Goal: Feedback & Contribution: Leave review/rating

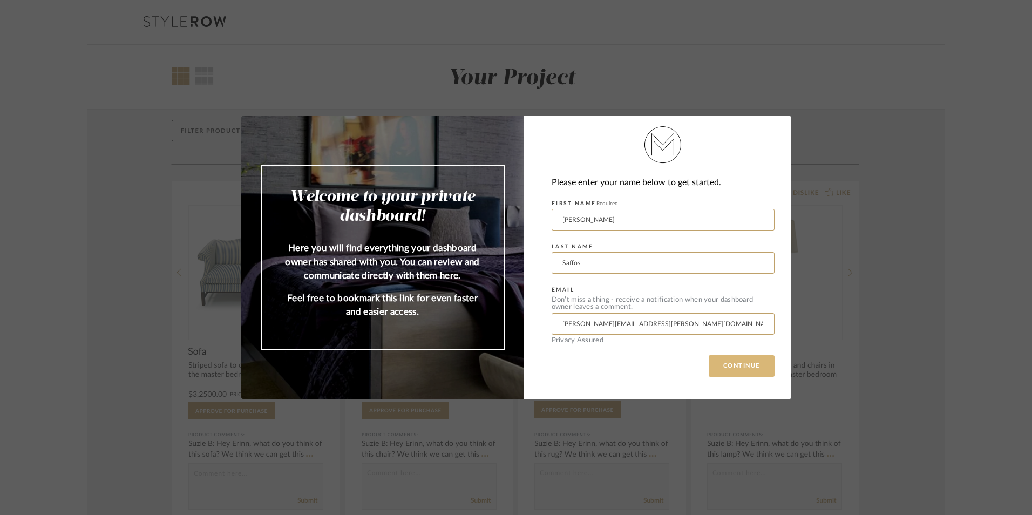
drag, startPoint x: 731, startPoint y: 366, endPoint x: 721, endPoint y: 368, distance: 10.6
click at [721, 368] on button "CONTINUE" at bounding box center [741, 366] width 66 height 22
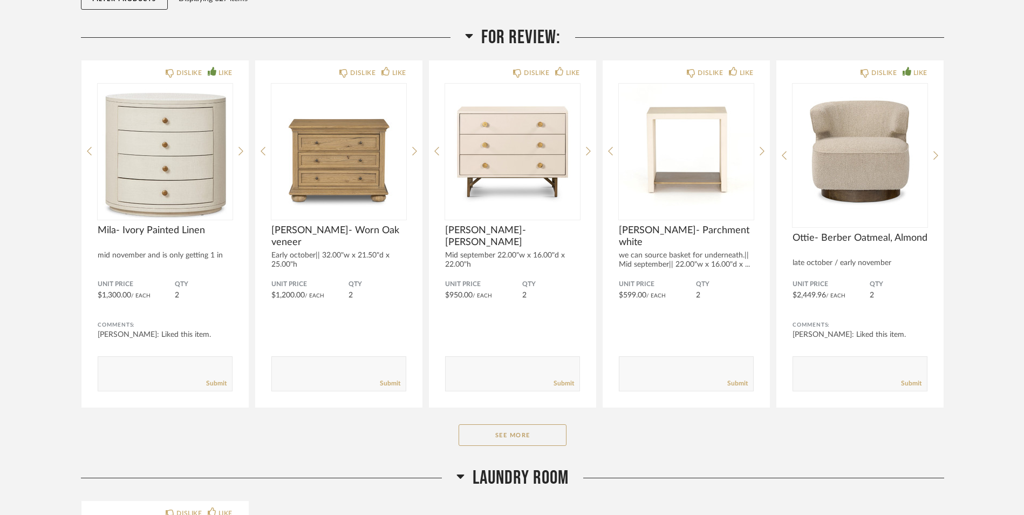
scroll to position [137, 0]
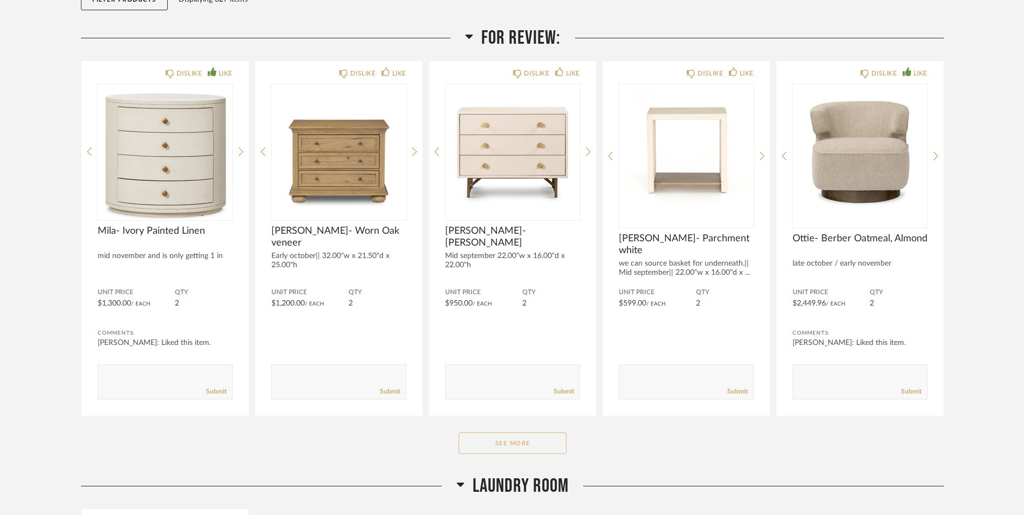
click at [498, 441] on button "See More" at bounding box center [513, 443] width 108 height 22
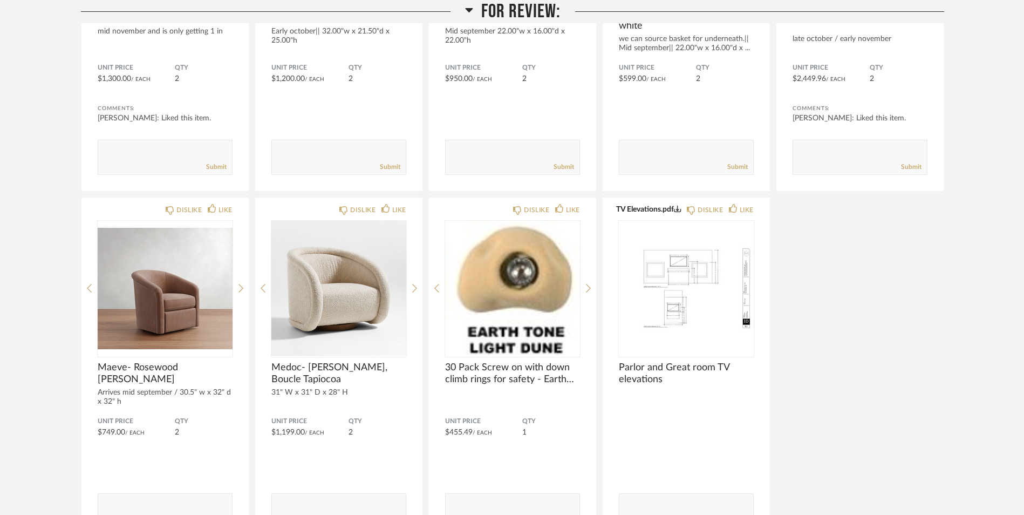
scroll to position [362, 0]
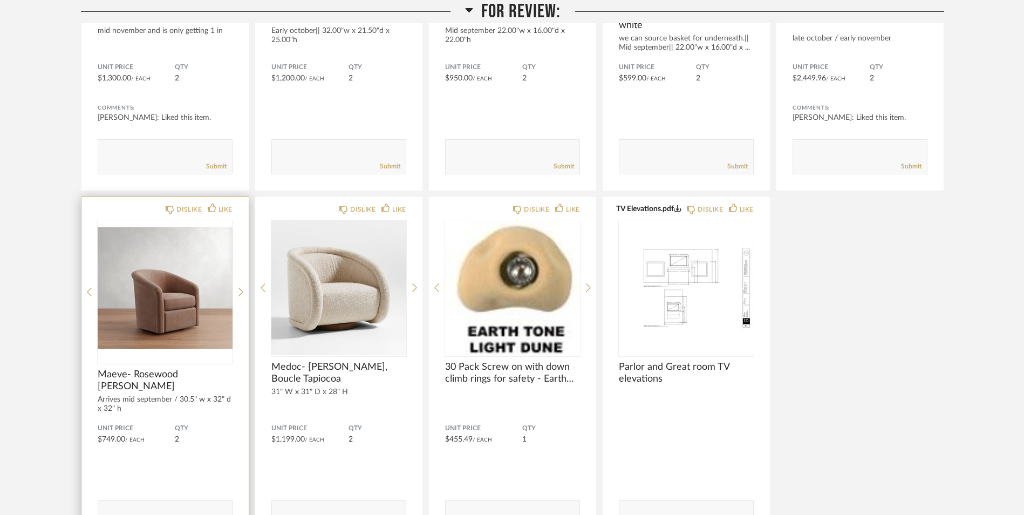
click at [193, 299] on img "0" at bounding box center [165, 287] width 135 height 135
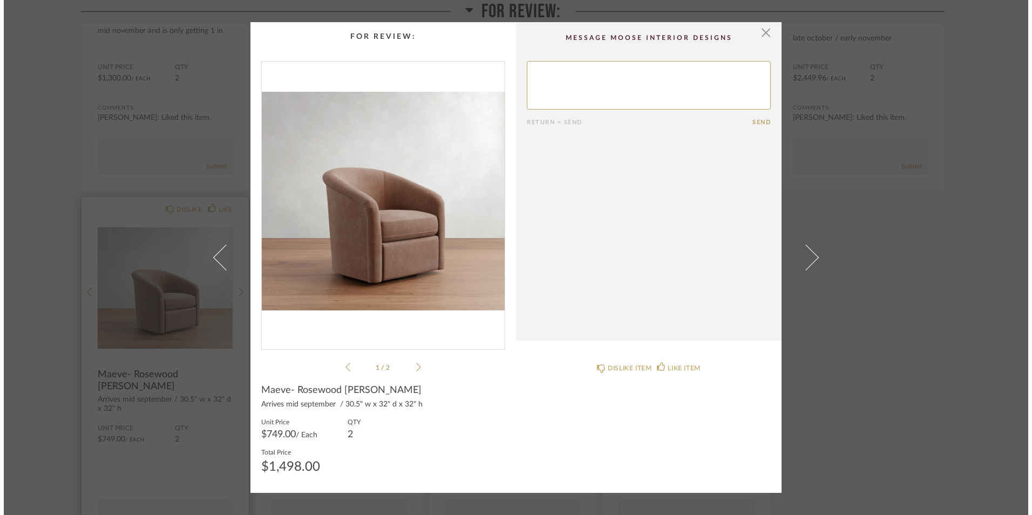
scroll to position [0, 0]
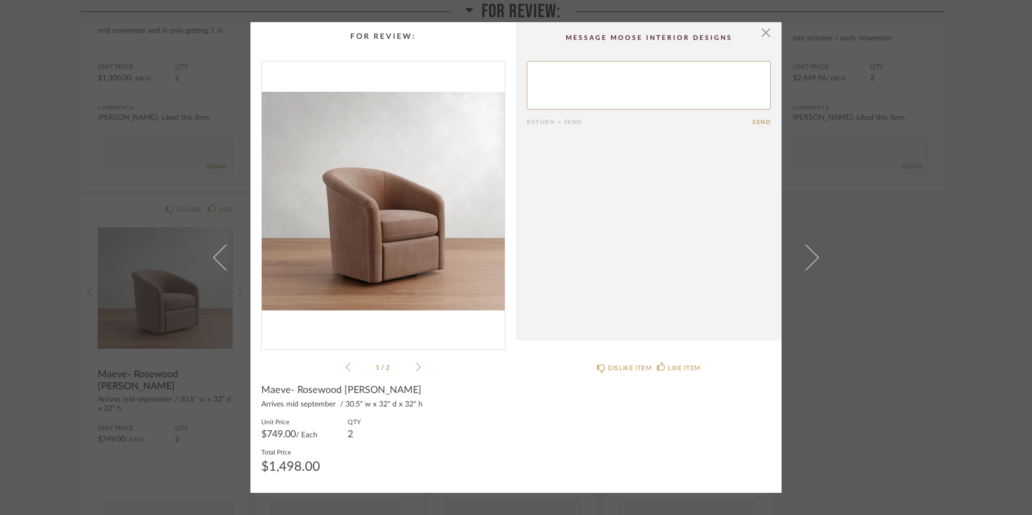
click at [416, 366] on icon at bounding box center [418, 367] width 5 height 10
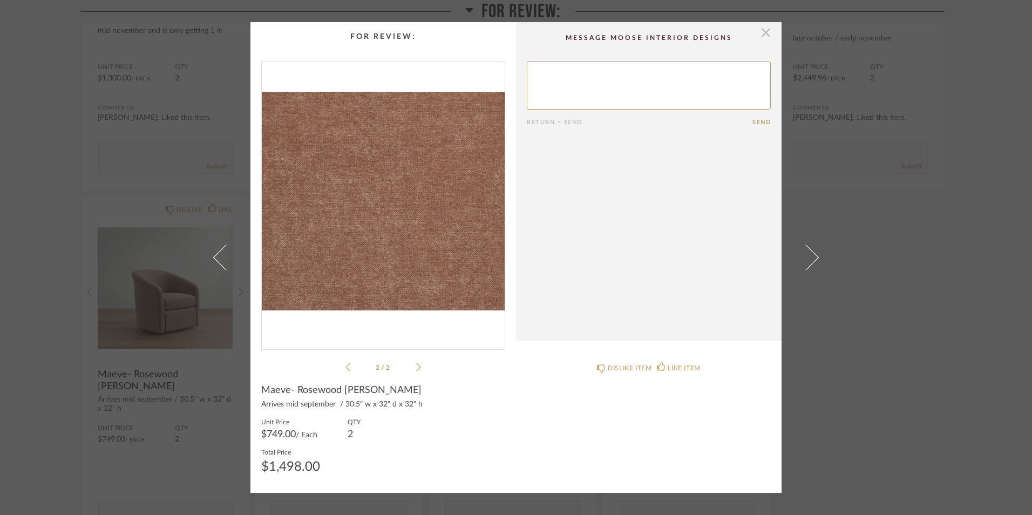
click at [760, 33] on span "button" at bounding box center [766, 33] width 22 height 22
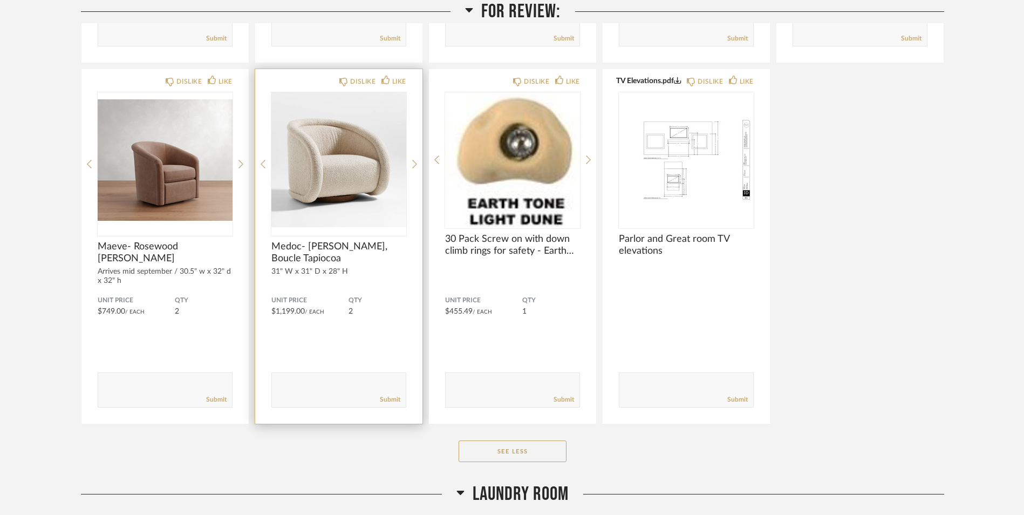
scroll to position [501, 0]
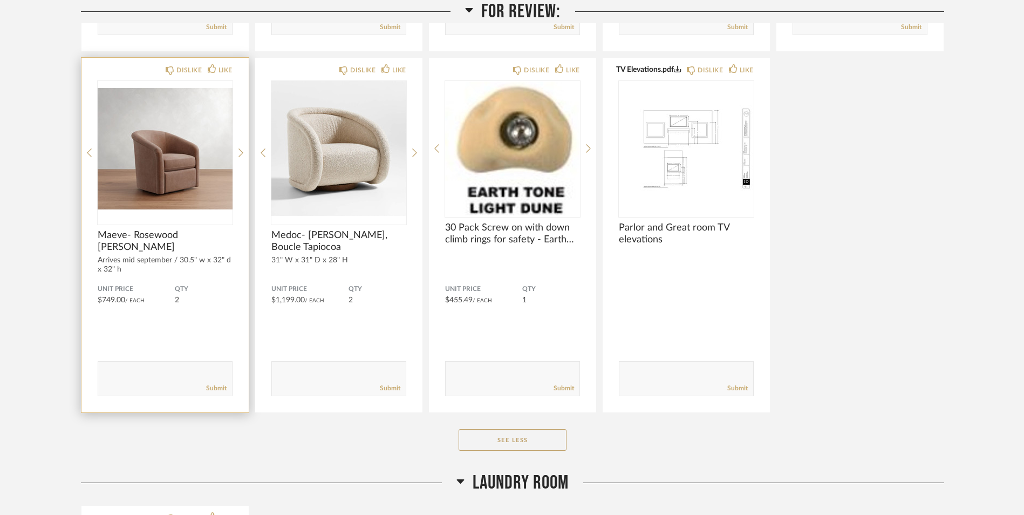
click at [131, 384] on div "Submit" at bounding box center [165, 388] width 134 height 15
click at [131, 373] on textarea at bounding box center [165, 373] width 134 height 15
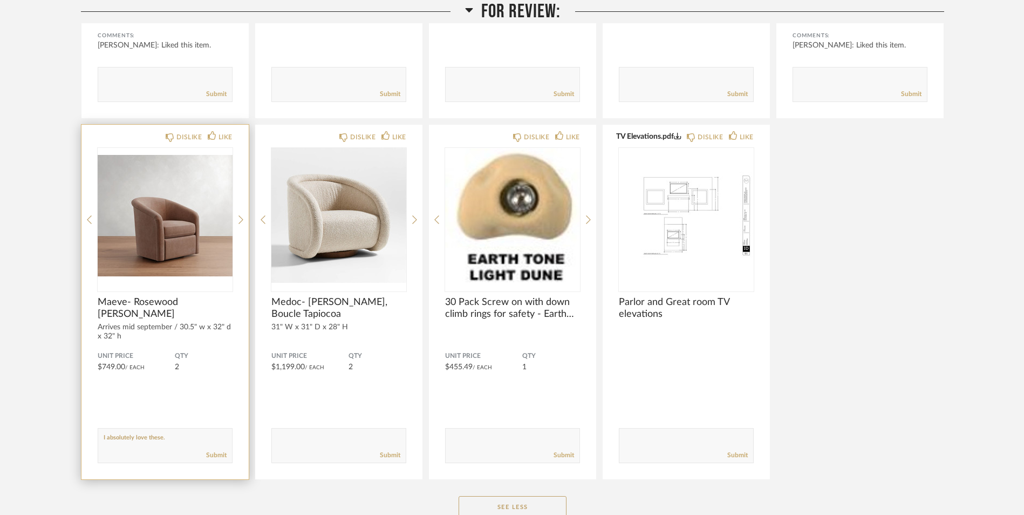
scroll to position [434, 0]
click at [177, 444] on textarea at bounding box center [165, 441] width 134 height 15
click at [165, 436] on textarea at bounding box center [165, 441] width 134 height 15
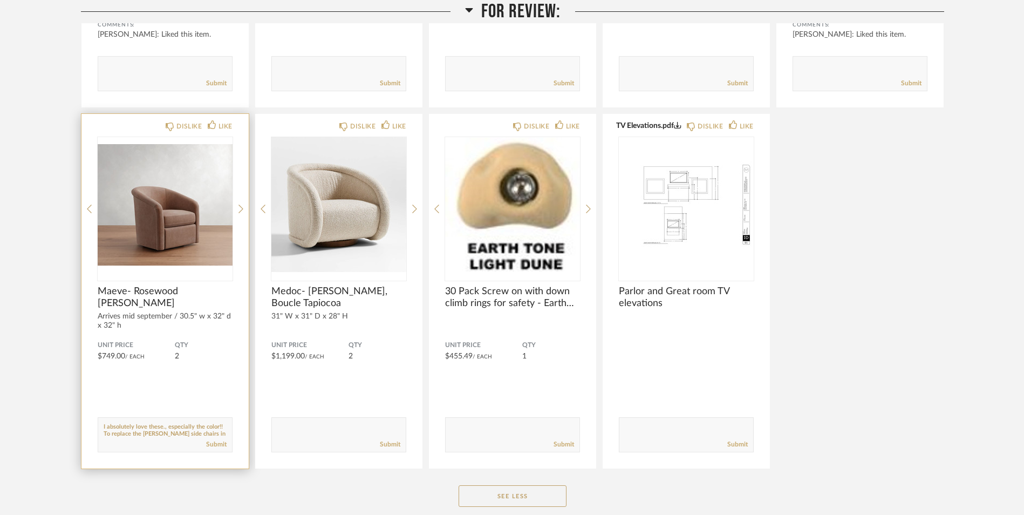
scroll to position [446, 0]
type textarea "I absolutely love these., especially the color!! To replace the [PERSON_NAME] s…"
click at [214, 443] on link "Submit" at bounding box center [216, 443] width 21 height 9
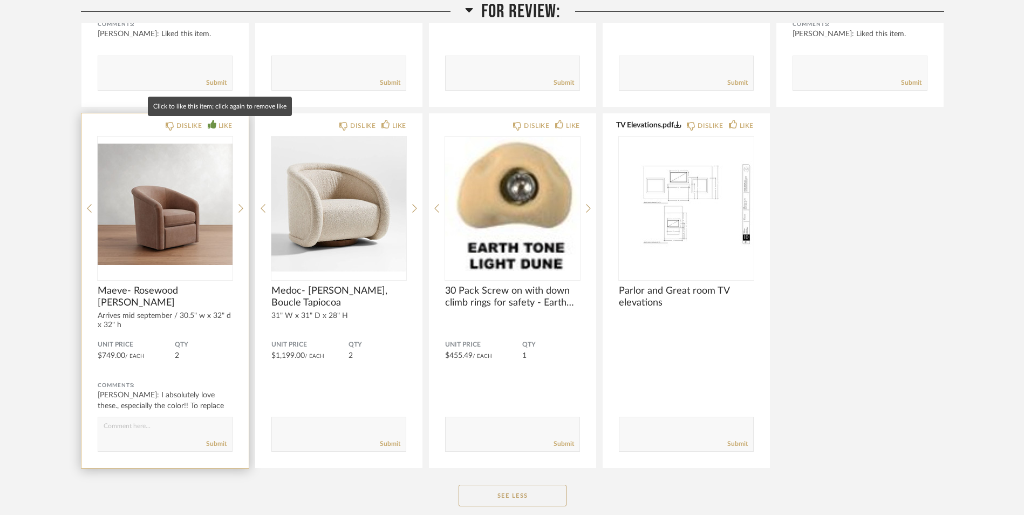
click at [215, 126] on icon at bounding box center [212, 124] width 9 height 9
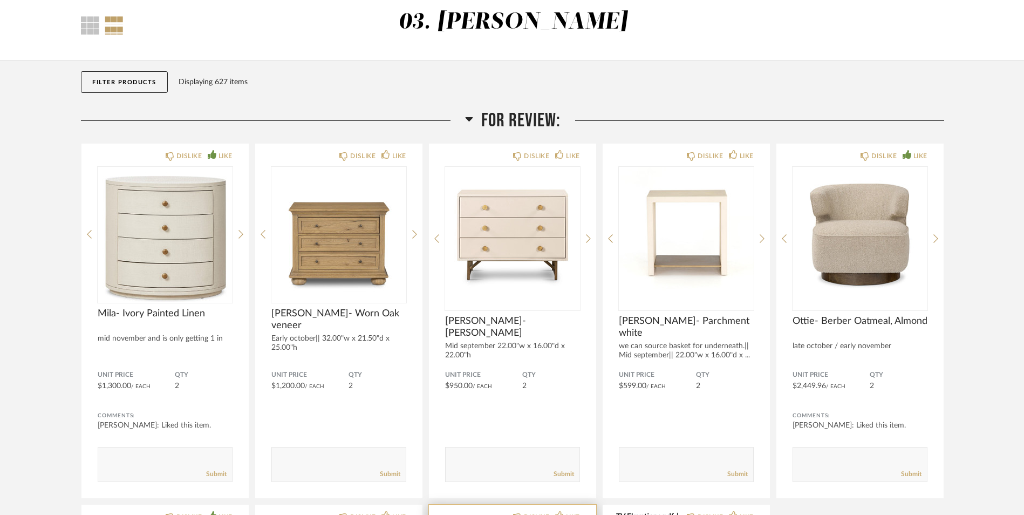
scroll to position [0, 0]
